Goal: Task Accomplishment & Management: Use online tool/utility

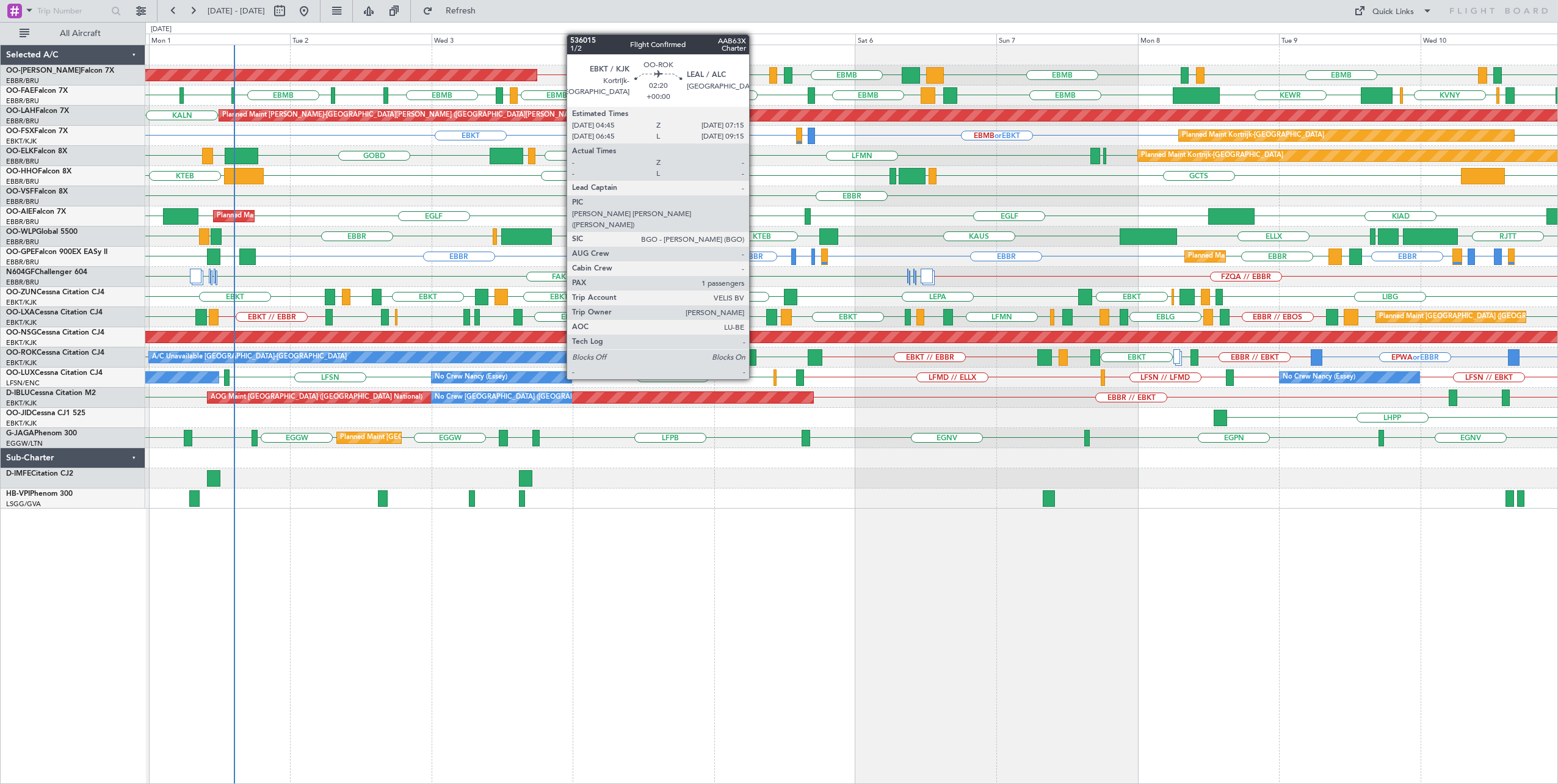
click at [755, 356] on div at bounding box center [749, 357] width 15 height 17
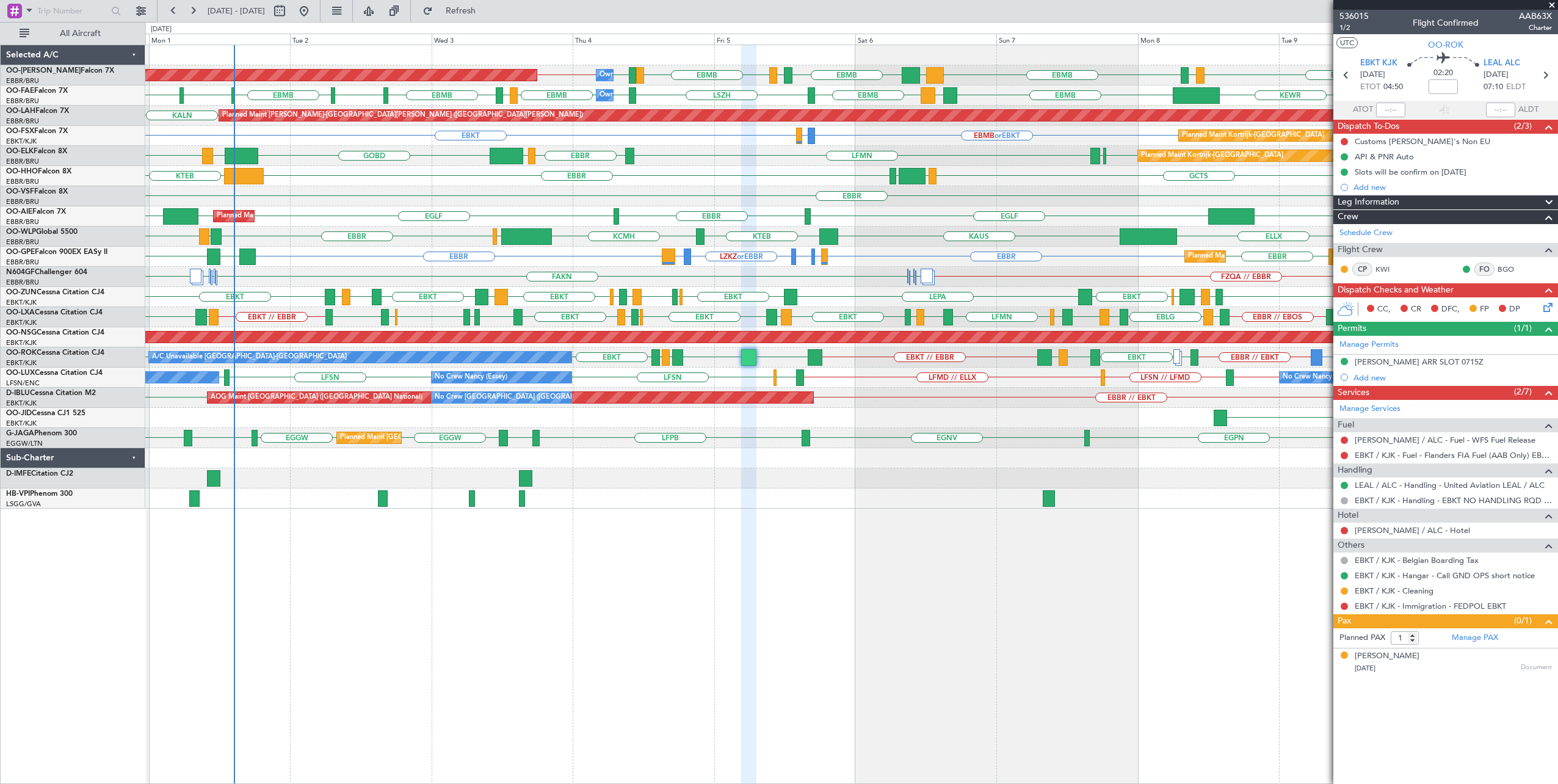
click at [1552, 6] on span at bounding box center [1552, 6] width 12 height 11
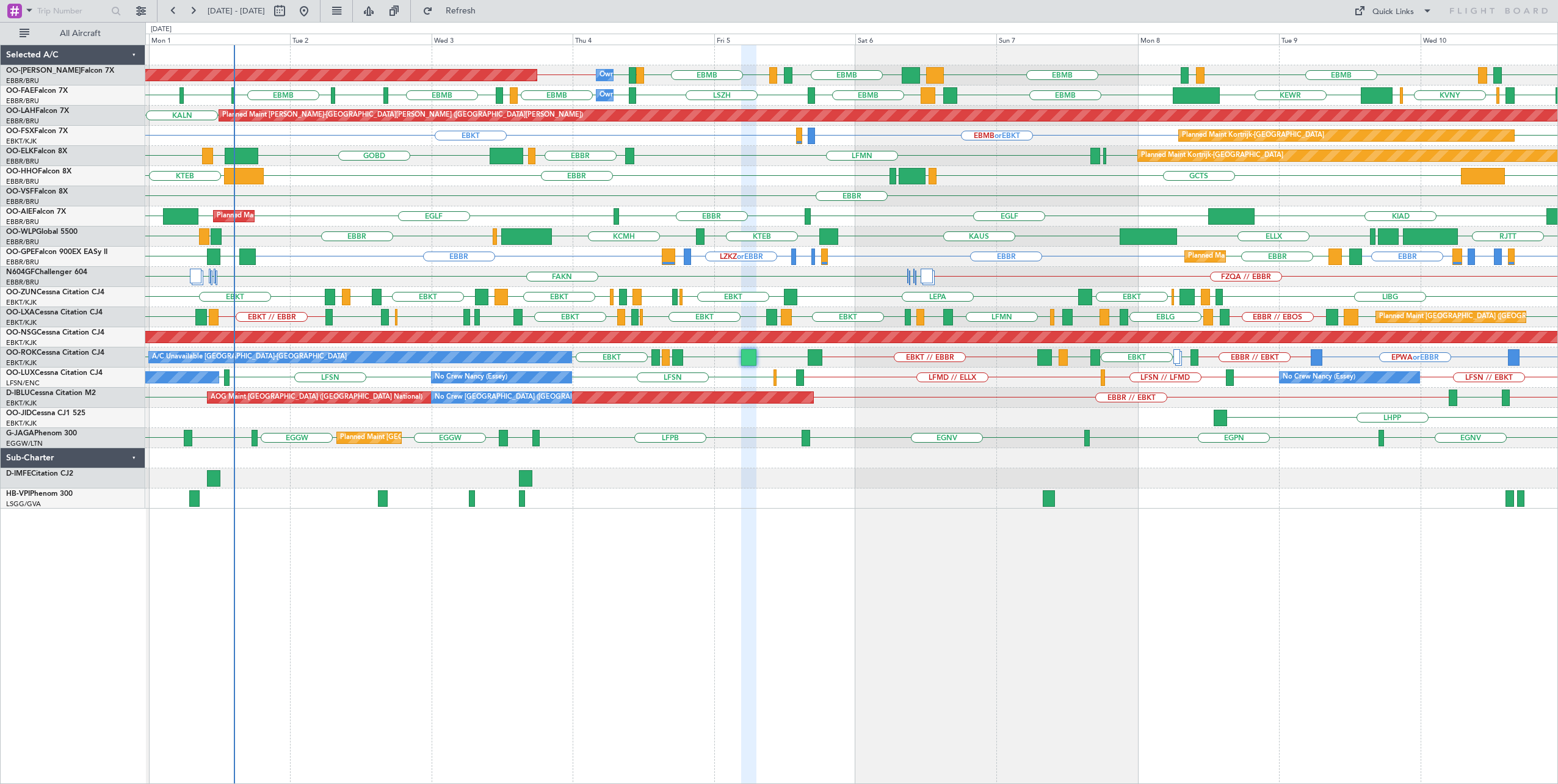
type input "0"
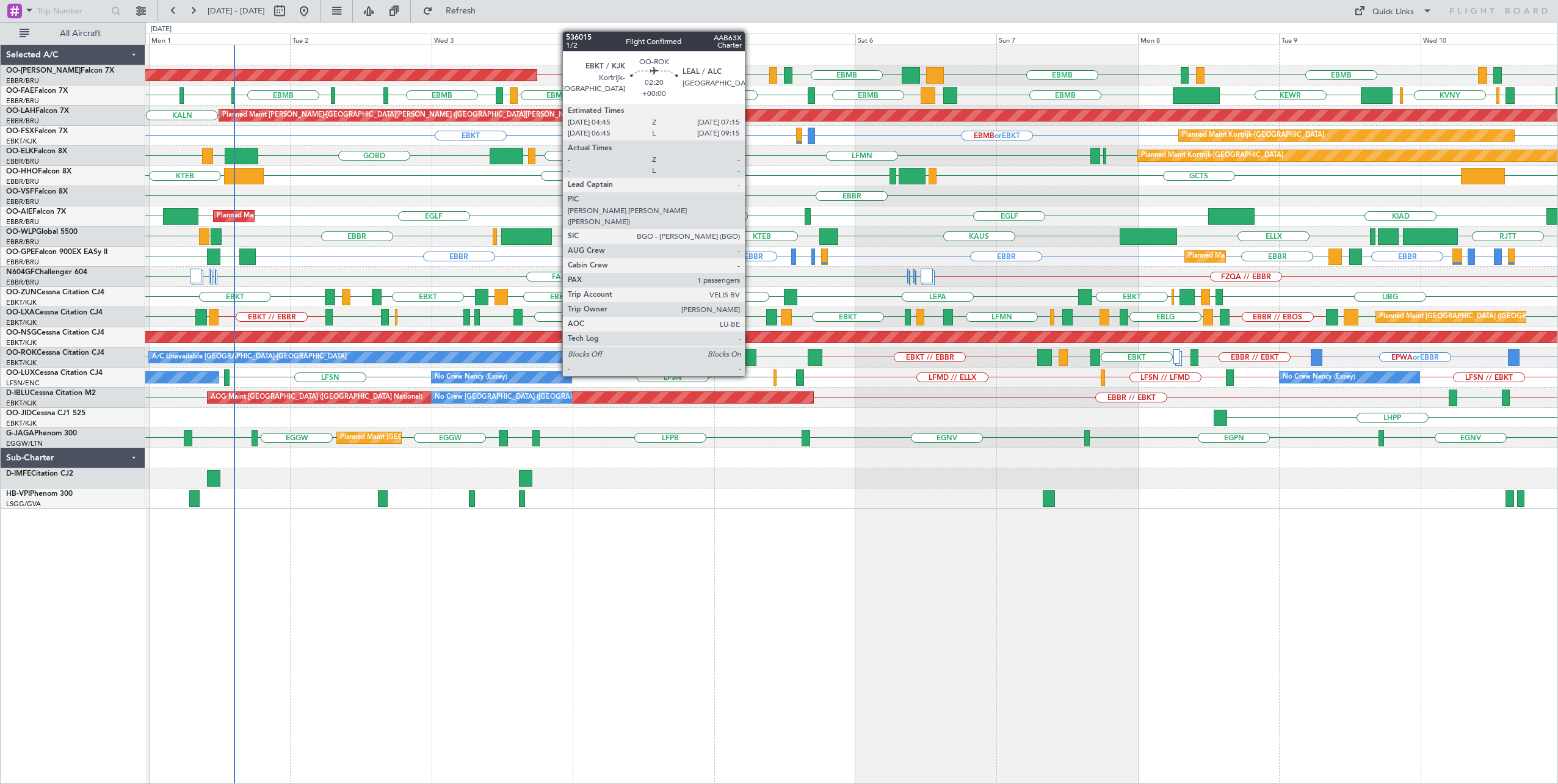
click at [751, 354] on div at bounding box center [749, 357] width 15 height 17
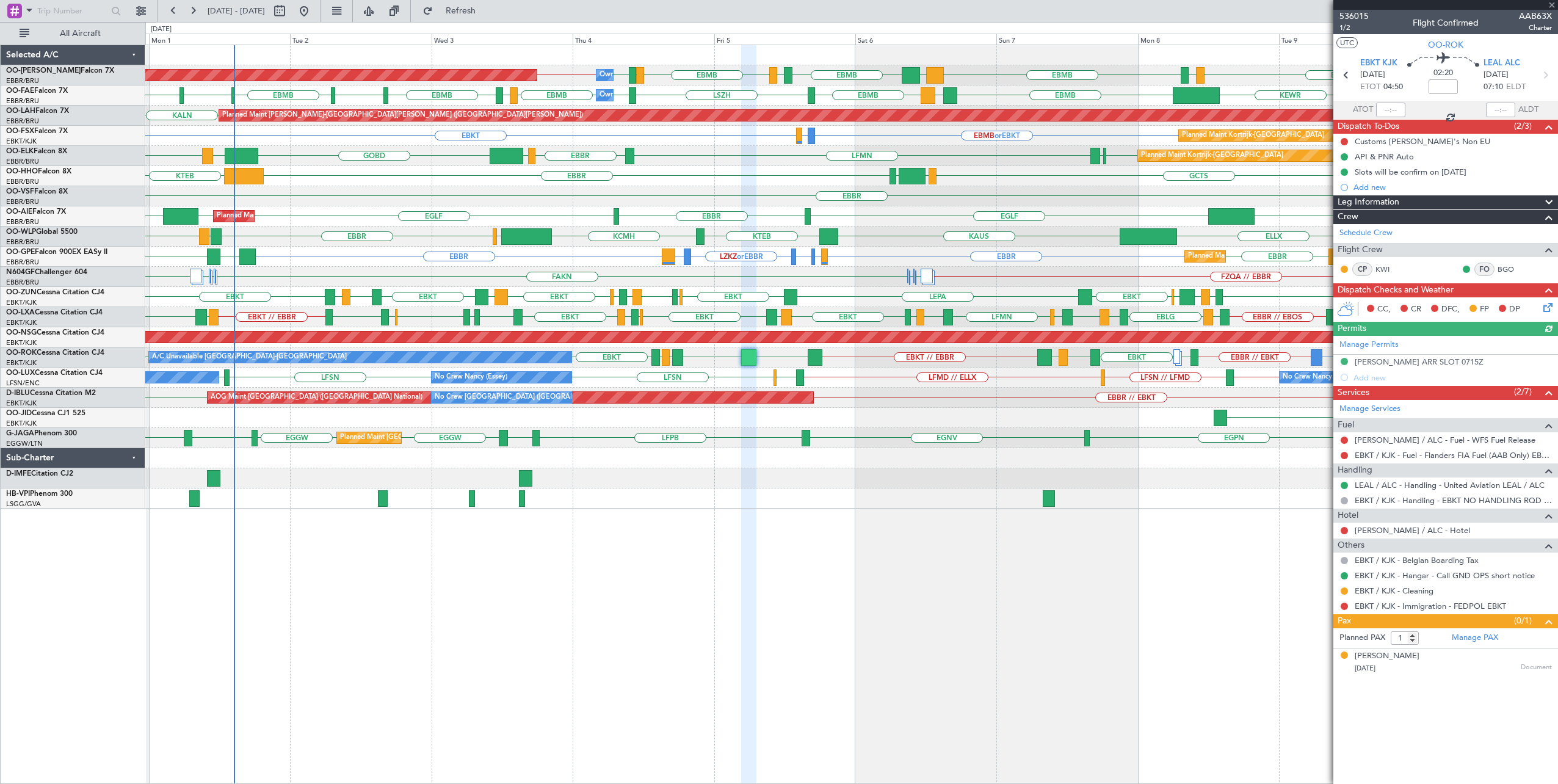
click at [1551, 5] on div at bounding box center [1445, 5] width 225 height 10
